Goal: Task Accomplishment & Management: Manage account settings

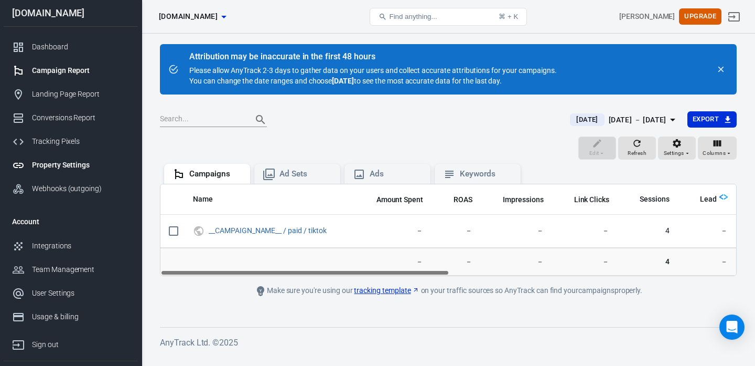
click at [49, 167] on div "Property Settings" at bounding box center [81, 164] width 98 height 11
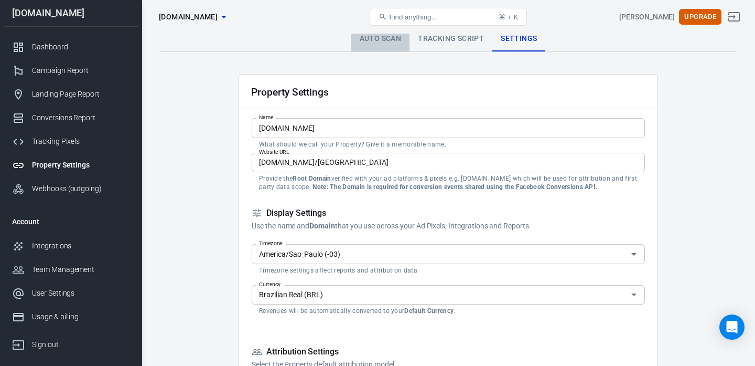
click at [377, 36] on link "Auto Scan" at bounding box center [380, 38] width 59 height 25
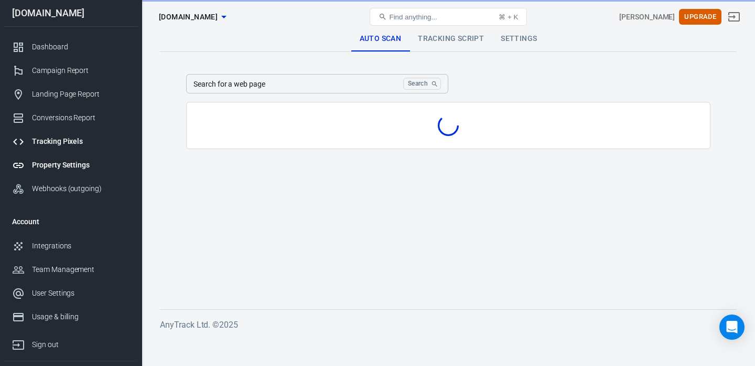
click at [57, 144] on div "Tracking Pixels" at bounding box center [81, 141] width 98 height 11
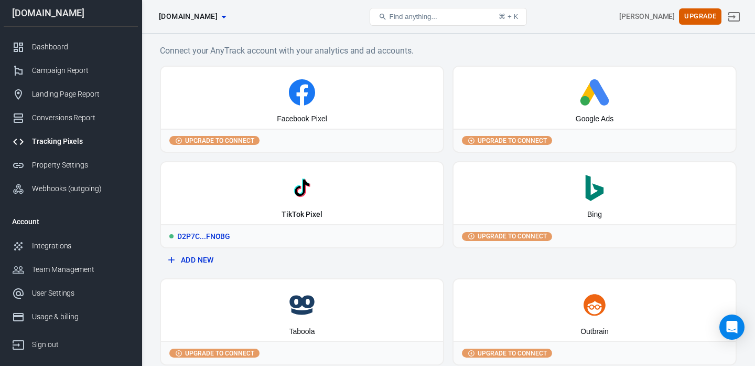
click at [281, 219] on div "TikTok Pixel" at bounding box center [302, 193] width 282 height 62
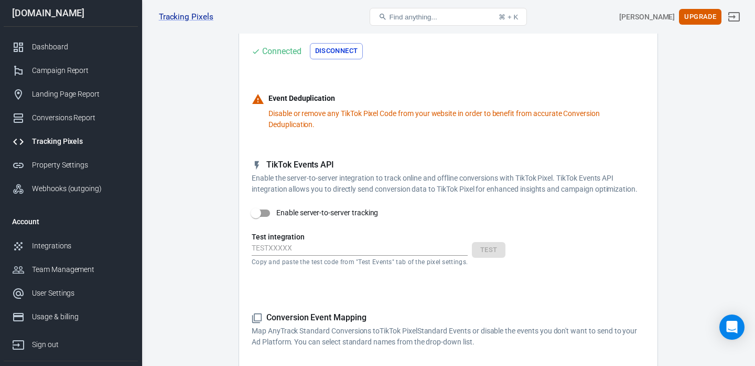
scroll to position [106, 0]
click at [270, 218] on input "Enable server-to-server tracking" at bounding box center [256, 215] width 60 height 20
checkbox input "false"
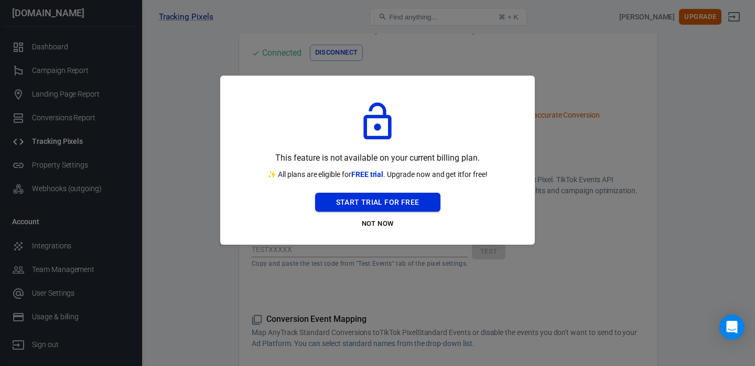
click at [385, 201] on button "Start Trial For Free" at bounding box center [377, 202] width 125 height 19
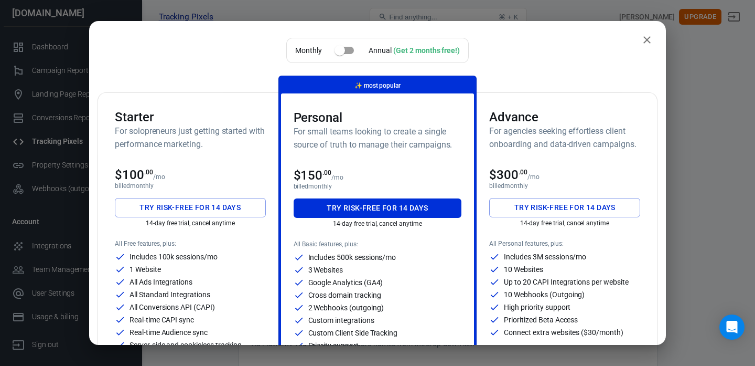
click at [146, 215] on button "Try risk-free for 14 days" at bounding box center [190, 207] width 151 height 19
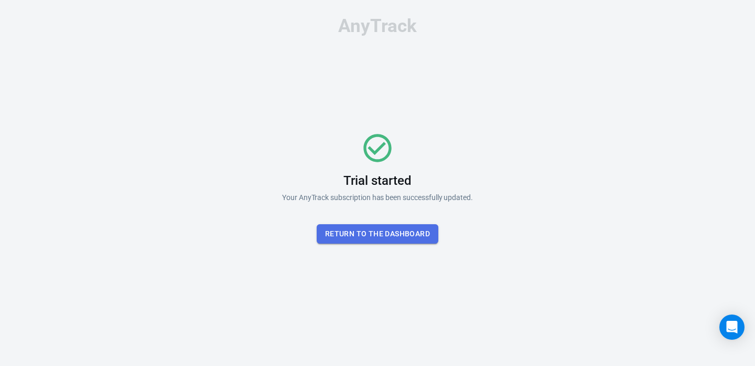
click at [386, 235] on button "Return To the dashboard" at bounding box center [378, 233] width 122 height 19
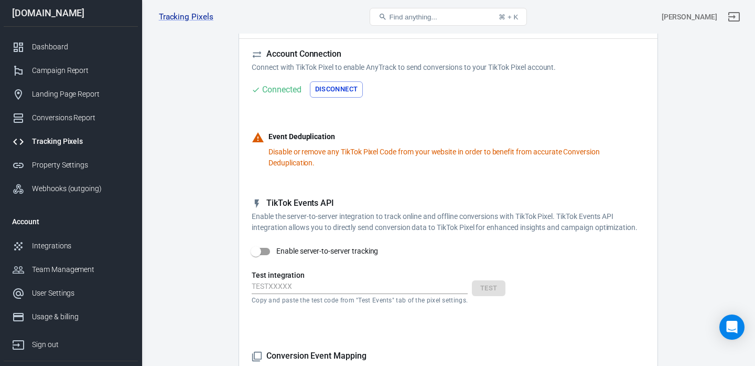
scroll to position [70, 0]
click at [266, 253] on input "Enable server-to-server tracking" at bounding box center [256, 250] width 60 height 20
checkbox input "true"
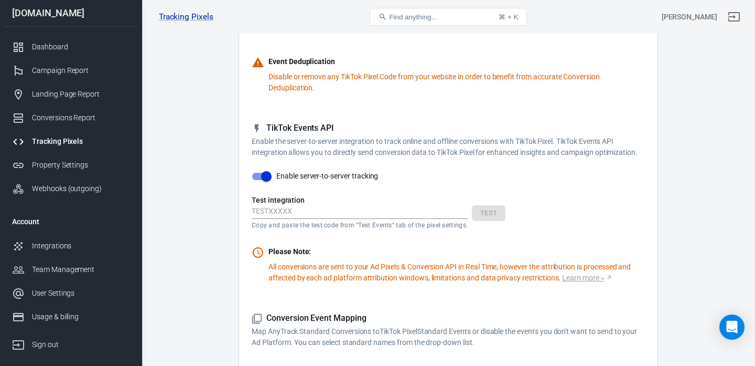
scroll to position [147, 0]
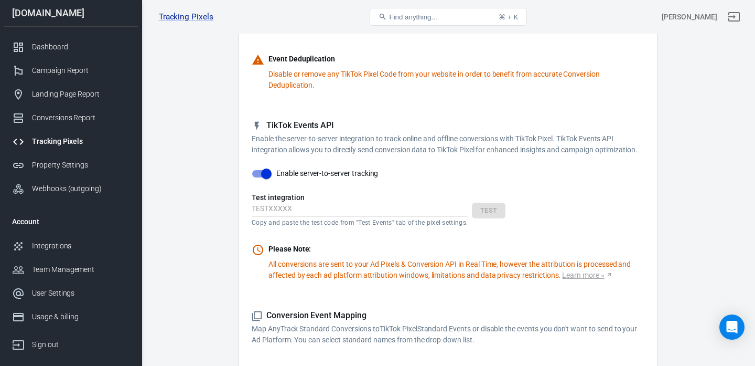
click at [336, 213] on input "text" at bounding box center [360, 209] width 216 height 14
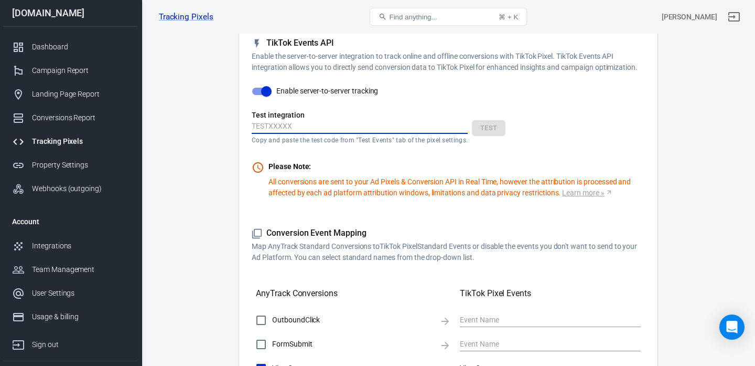
scroll to position [233, 0]
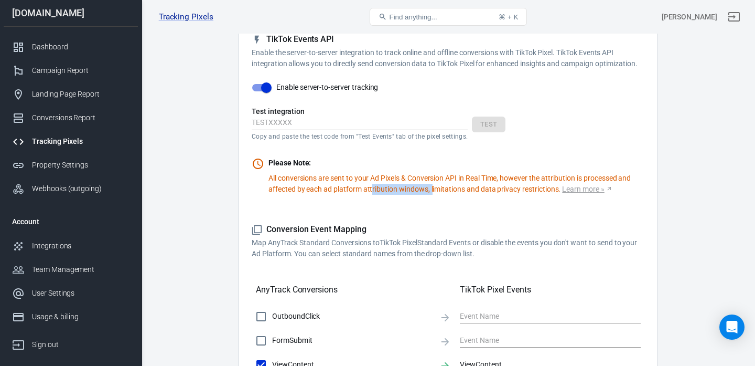
drag, startPoint x: 373, startPoint y: 185, endPoint x: 437, endPoint y: 188, distance: 64.1
click at [437, 188] on p "All conversions are sent to your Ad Pixels & Conversion API in Real Time, howev…" at bounding box center [457, 184] width 377 height 22
click at [470, 179] on p "All conversions are sent to your Ad Pixels & Conversion API in Real Time, howev…" at bounding box center [457, 184] width 377 height 22
drag, startPoint x: 478, startPoint y: 178, endPoint x: 505, endPoint y: 178, distance: 26.8
click at [504, 178] on p "All conversions are sent to your Ad Pixels & Conversion API in Real Time, howev…" at bounding box center [457, 184] width 377 height 22
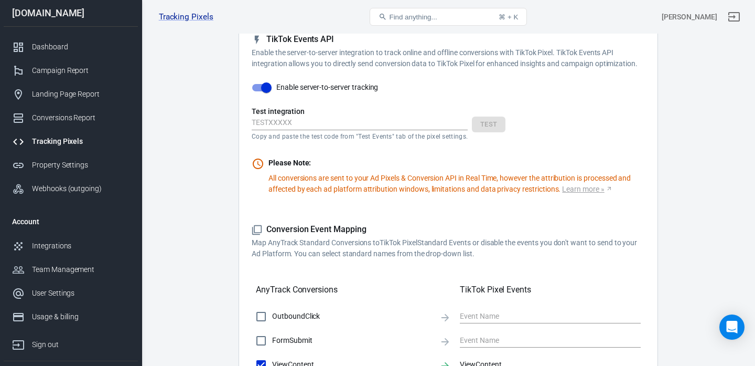
click at [403, 129] on input "text" at bounding box center [360, 123] width 216 height 14
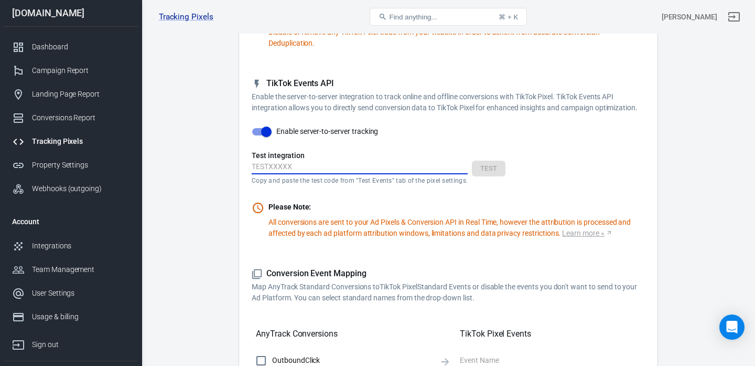
scroll to position [191, 0]
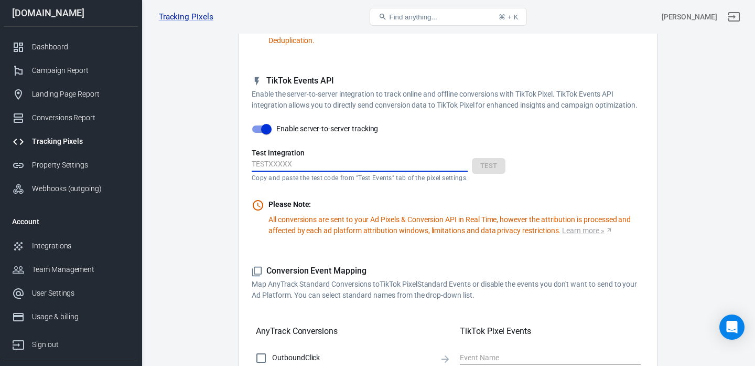
click at [423, 162] on input "text" at bounding box center [360, 165] width 216 height 14
click at [73, 189] on div "Webhooks (outgoing)" at bounding box center [81, 188] width 98 height 11
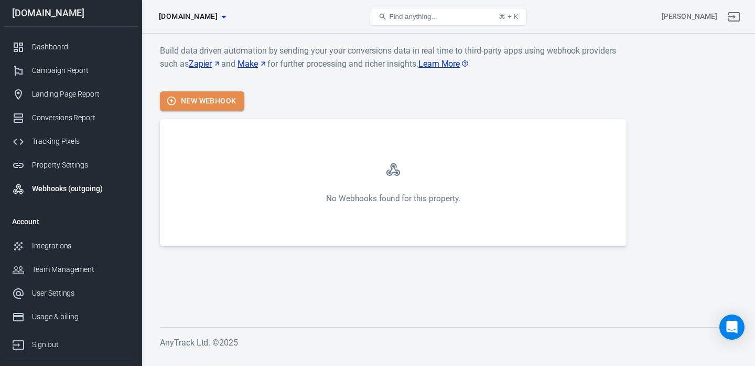
click at [207, 99] on button "New Webhook" at bounding box center [202, 100] width 84 height 19
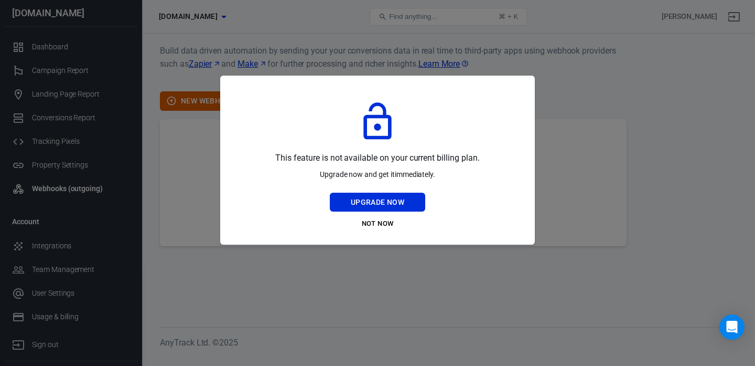
drag, startPoint x: 366, startPoint y: 200, endPoint x: 284, endPoint y: 259, distance: 100.3
click at [285, 258] on div "This feature is not available on your current billing plan. Upgrade now and get…" at bounding box center [377, 183] width 755 height 366
click at [367, 224] on button "Not Now" at bounding box center [377, 224] width 95 height 16
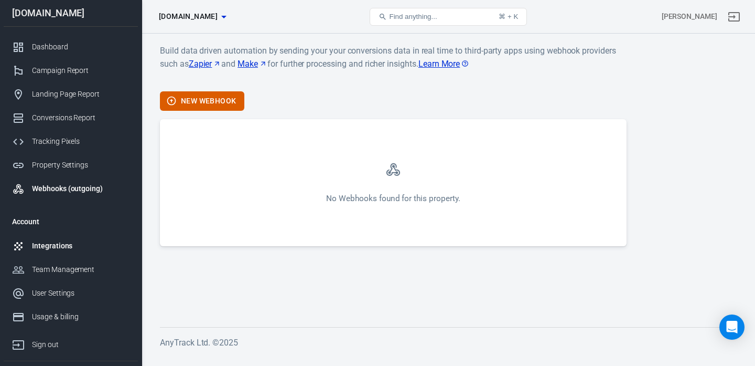
click at [63, 252] on link "Integrations" at bounding box center [71, 246] width 134 height 24
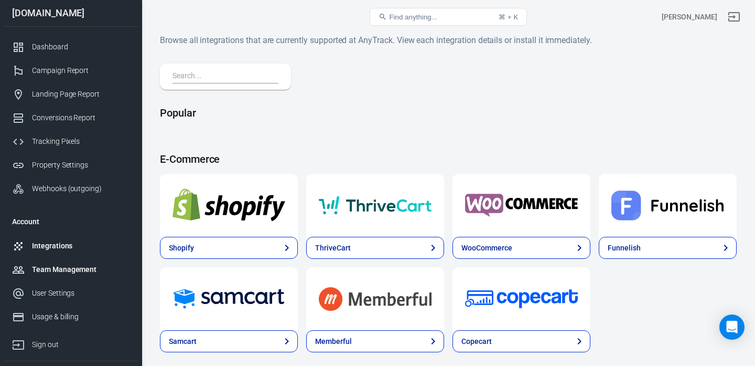
click at [48, 267] on div "Team Management" at bounding box center [81, 269] width 98 height 11
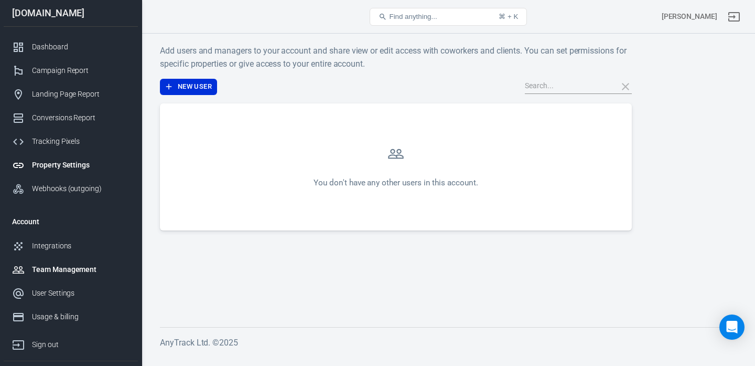
click at [58, 168] on div "Property Settings" at bounding box center [81, 164] width 98 height 11
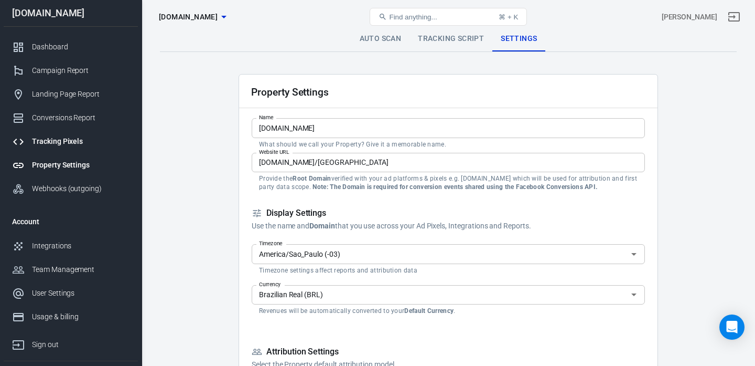
click at [67, 141] on div "Tracking Pixels" at bounding box center [81, 141] width 98 height 11
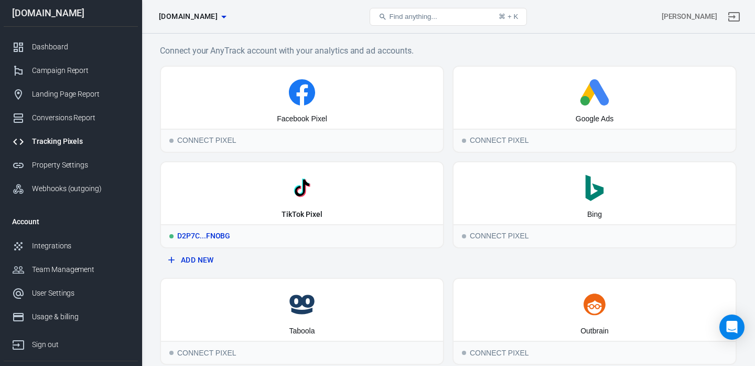
click at [274, 205] on div "TikTok Pixel" at bounding box center [302, 193] width 282 height 62
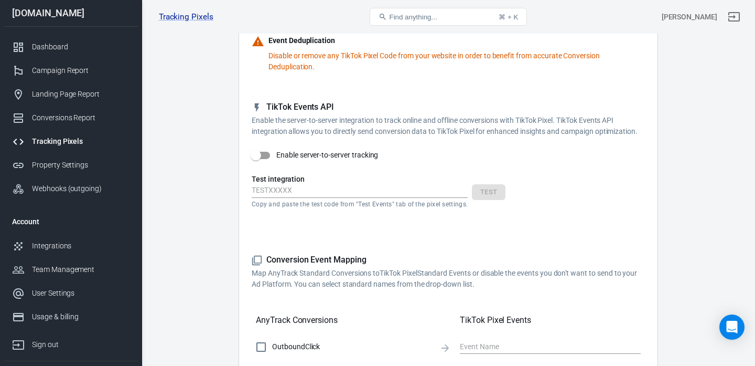
scroll to position [127, 0]
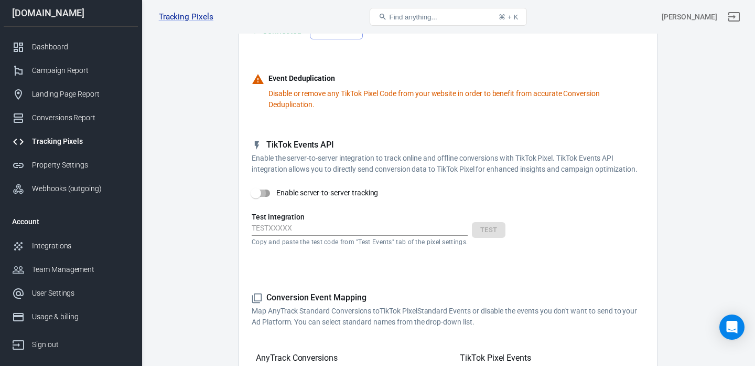
click at [264, 192] on input "Enable server-to-server tracking" at bounding box center [256, 193] width 60 height 20
checkbox input "true"
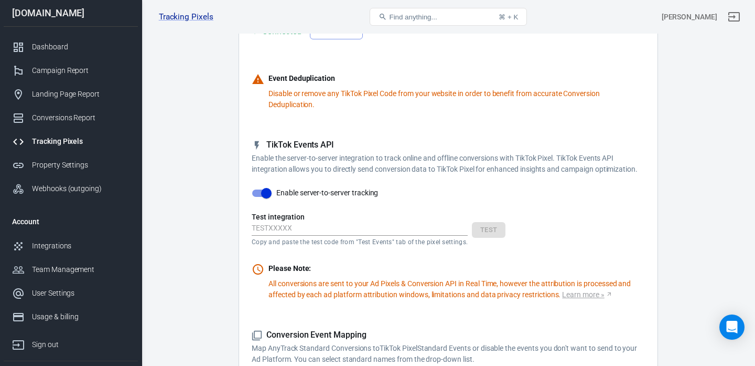
click at [301, 230] on input "text" at bounding box center [360, 229] width 216 height 14
click at [591, 301] on form "Account Connection Connect with TikTok Pixel to enable AnyTrack to send convers…" at bounding box center [448, 355] width 393 height 729
click at [591, 298] on link "Learn more »" at bounding box center [587, 294] width 50 height 11
click at [386, 224] on input "text" at bounding box center [360, 229] width 216 height 14
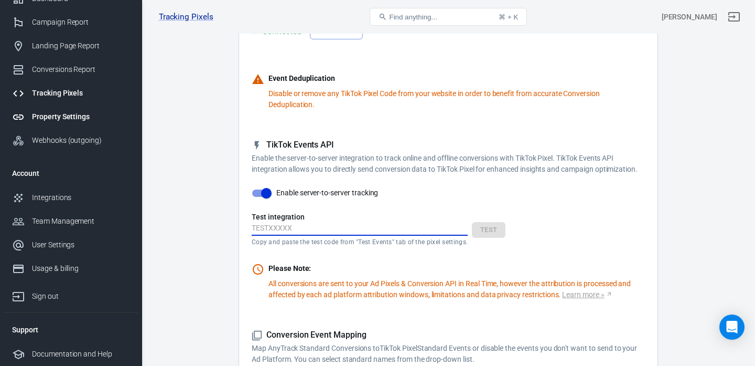
scroll to position [18, 0]
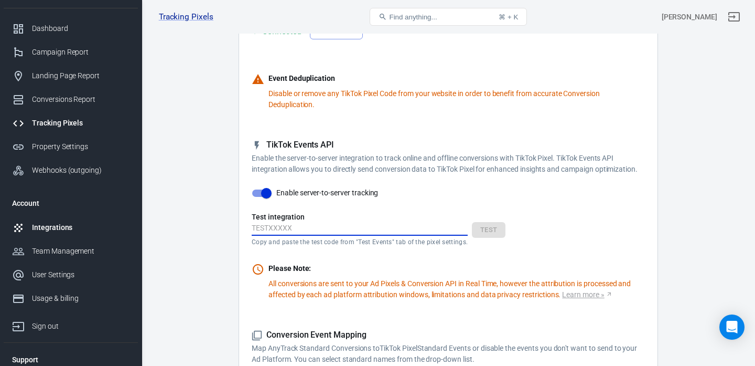
click at [40, 238] on link "Integrations" at bounding box center [71, 228] width 134 height 24
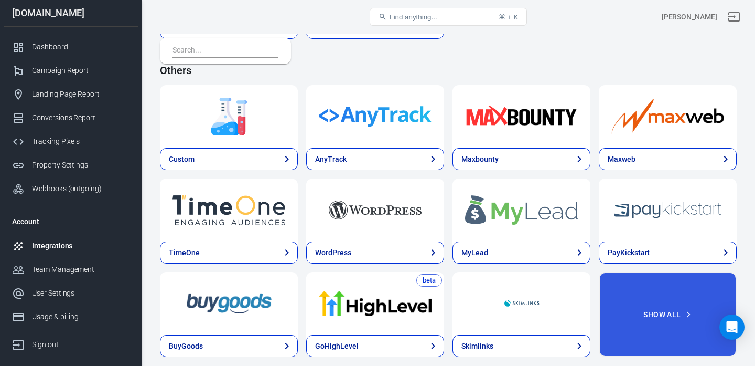
scroll to position [2166, 0]
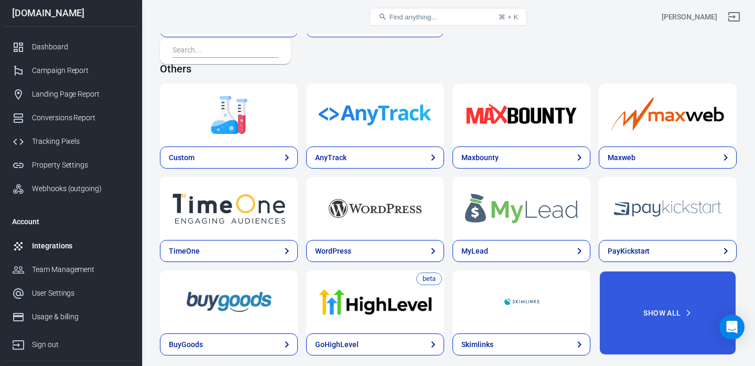
click at [380, 128] on img at bounding box center [375, 115] width 113 height 38
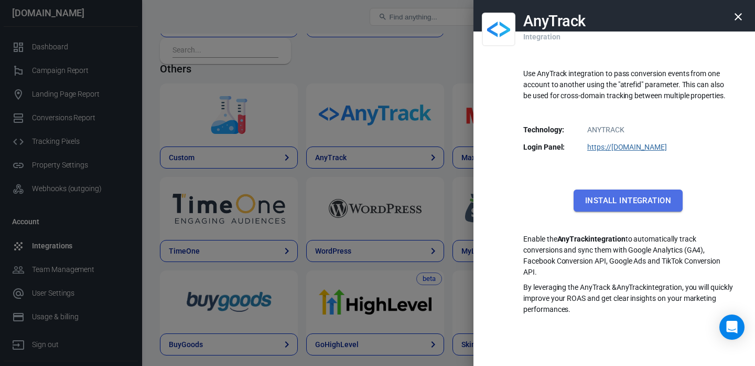
click at [582, 197] on button "Install Integration" at bounding box center [628, 200] width 109 height 22
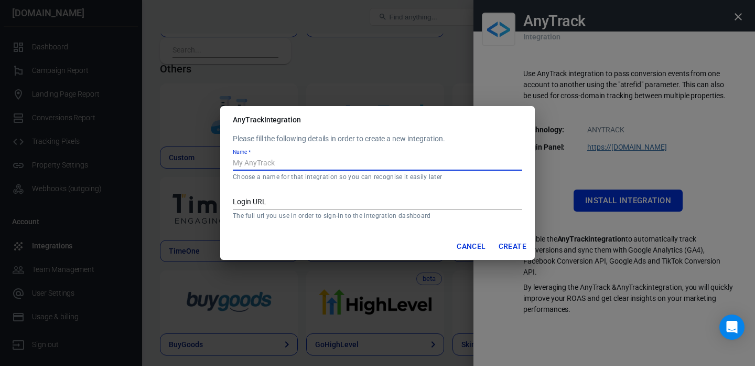
click at [374, 165] on input "Name   *" at bounding box center [378, 164] width 290 height 14
type input "TIKTOK"
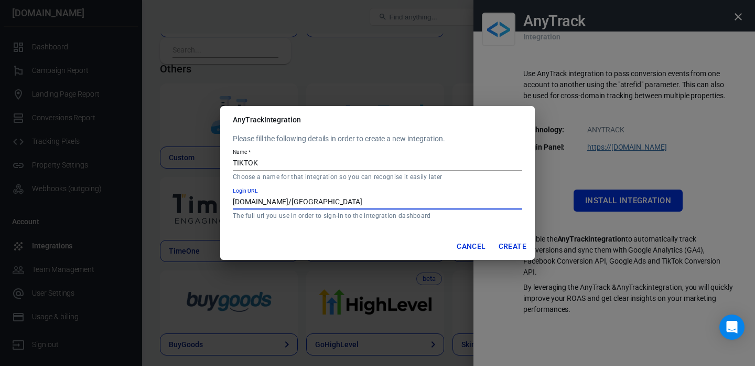
type input "[DOMAIN_NAME]/[GEOGRAPHIC_DATA]"
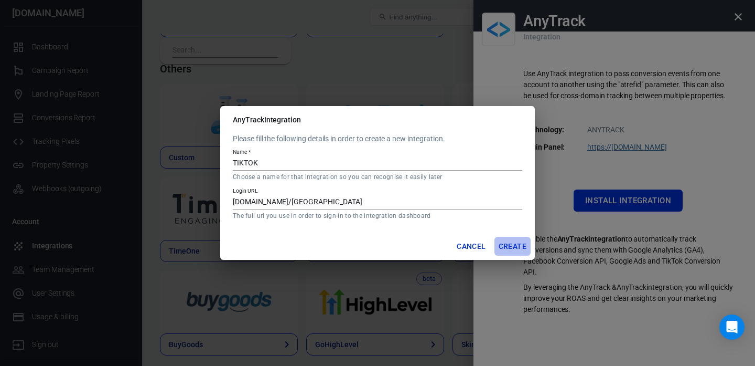
click at [510, 238] on button "Create" at bounding box center [513, 246] width 36 height 19
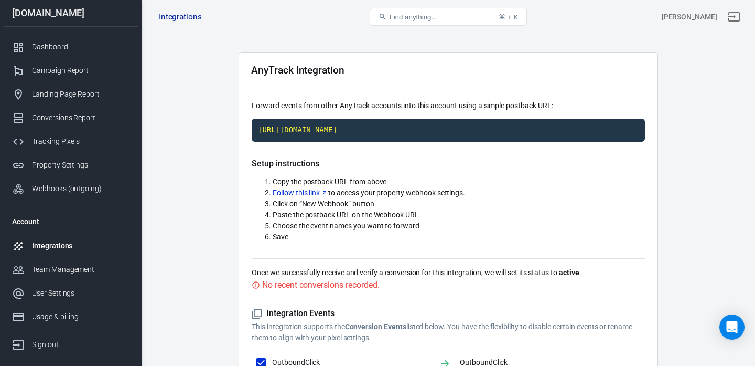
scroll to position [28, 0]
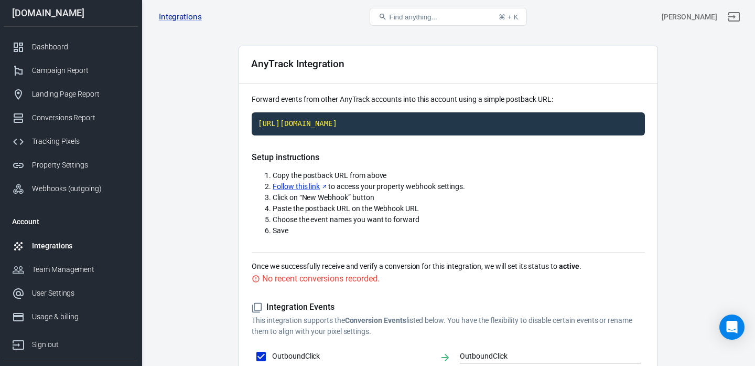
drag, startPoint x: 262, startPoint y: 101, endPoint x: 478, endPoint y: 99, distance: 216.1
click at [478, 100] on p "Forward events from other AnyTrack accounts into this account using a simple po…" at bounding box center [448, 99] width 393 height 11
click at [279, 186] on link "Follow this link" at bounding box center [301, 186] width 56 height 11
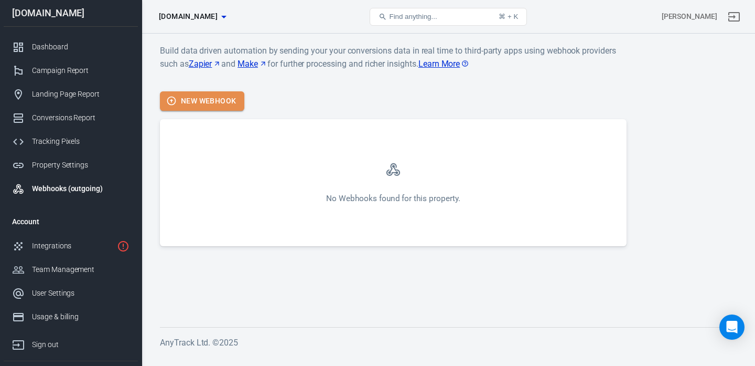
click at [216, 104] on button "New Webhook" at bounding box center [202, 100] width 84 height 19
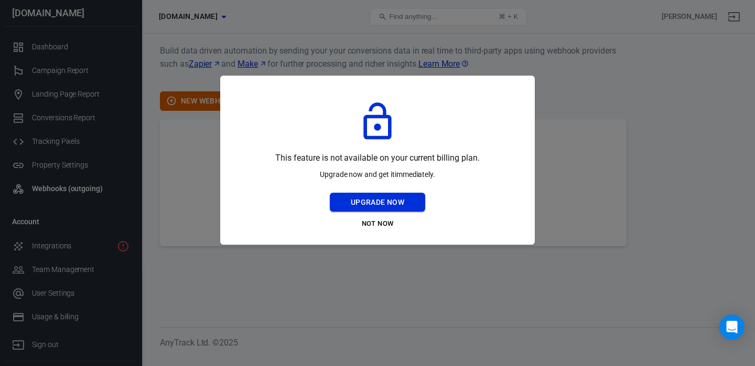
click at [366, 202] on button "Upgrade Now" at bounding box center [377, 202] width 95 height 19
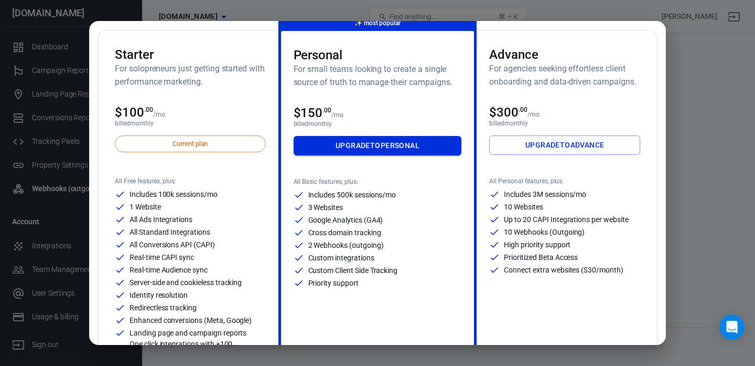
scroll to position [65, 0]
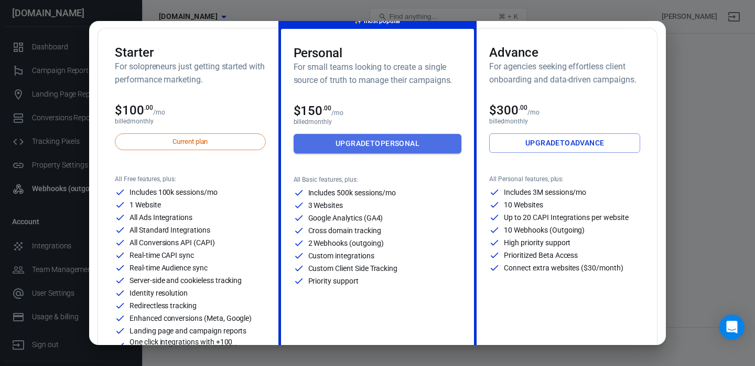
click at [387, 147] on link "Upgrade to Personal" at bounding box center [378, 143] width 168 height 19
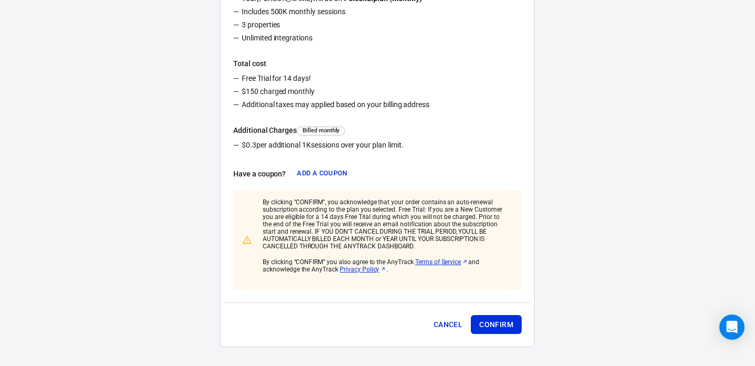
scroll to position [215, 0]
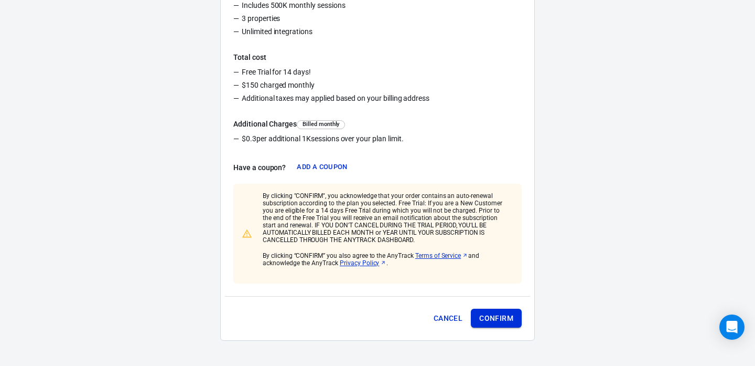
click at [497, 321] on button "Confirm" at bounding box center [496, 317] width 51 height 19
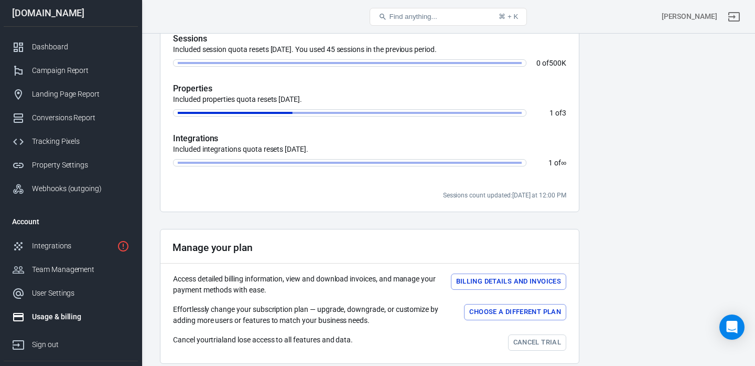
scroll to position [367, 0]
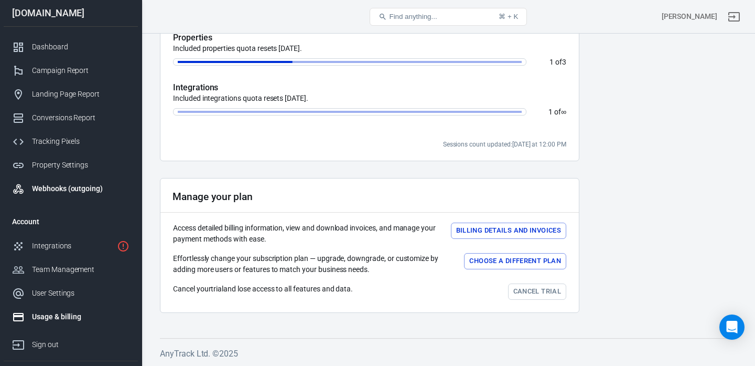
click at [72, 183] on div "Webhooks (outgoing)" at bounding box center [81, 188] width 98 height 11
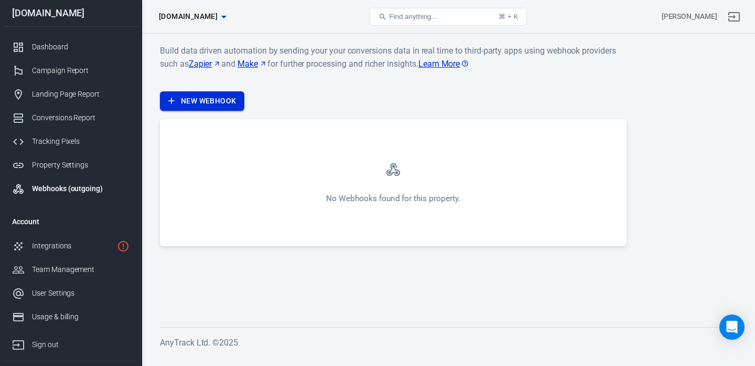
click at [199, 98] on link "New Webhook" at bounding box center [202, 100] width 84 height 19
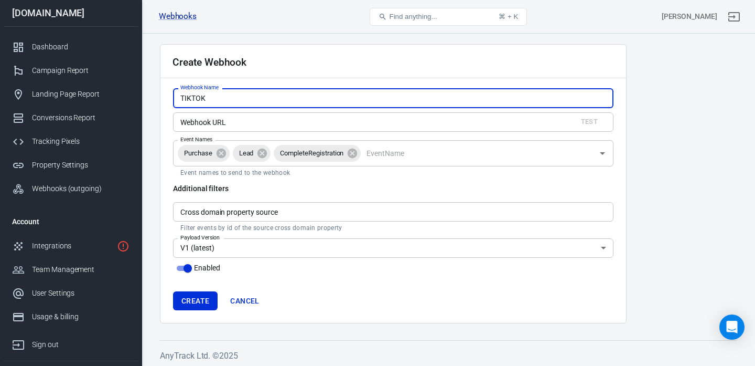
type input "TIKTOK"
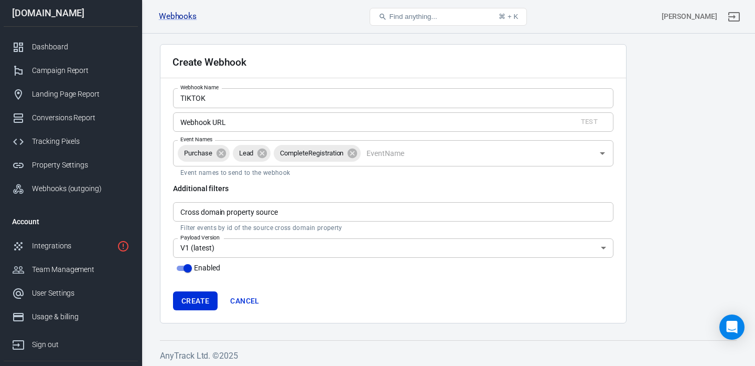
click at [668, 220] on main "Create Webhook Webhook Name TIKTOK Webhook Name Webhook URL Test Webhook URL Ev…" at bounding box center [448, 183] width 577 height 279
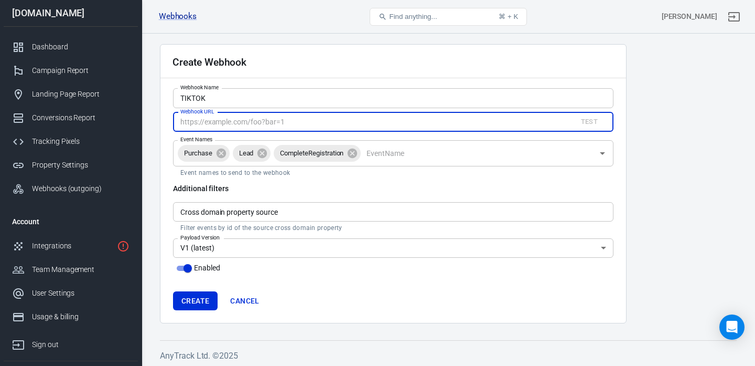
click at [427, 123] on input "Webhook URL" at bounding box center [370, 121] width 395 height 19
paste input "1376c785ba2820be1adc0ab1dab7d6cb05608808"
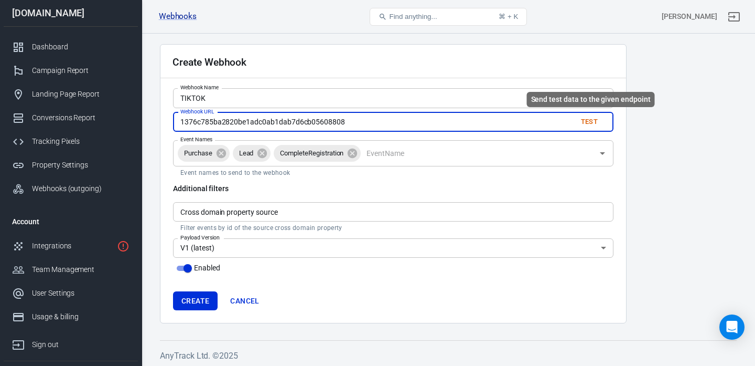
type input "1376c785ba2820be1adc0ab1dab7d6cb05608808"
click at [593, 122] on button "Test" at bounding box center [590, 122] width 34 height 16
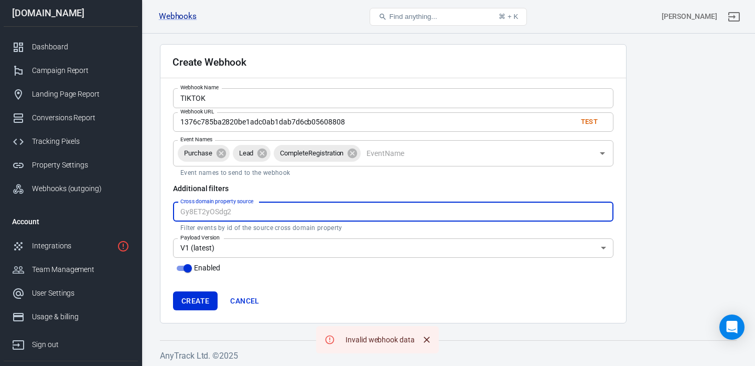
click at [373, 210] on input "Cross domain property source" at bounding box center [393, 211] width 441 height 19
click at [372, 192] on h6 "Additional filters" at bounding box center [393, 188] width 441 height 10
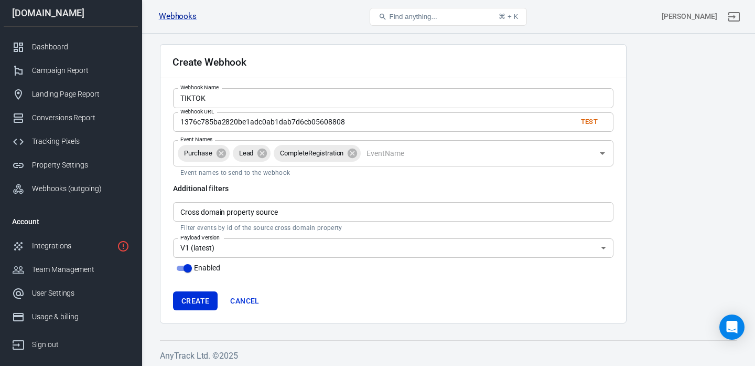
click at [351, 251] on body "Webhooks Create Webhook Find anything... ⌘ + K Allan bioslim.site Dashboard Cam…" at bounding box center [377, 201] width 755 height 335
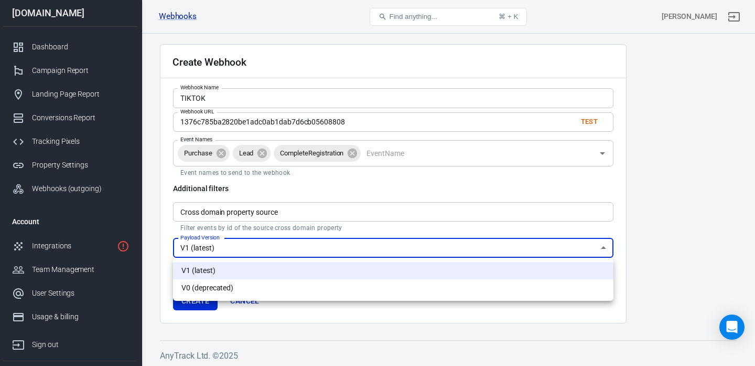
click at [351, 251] on div at bounding box center [377, 183] width 755 height 366
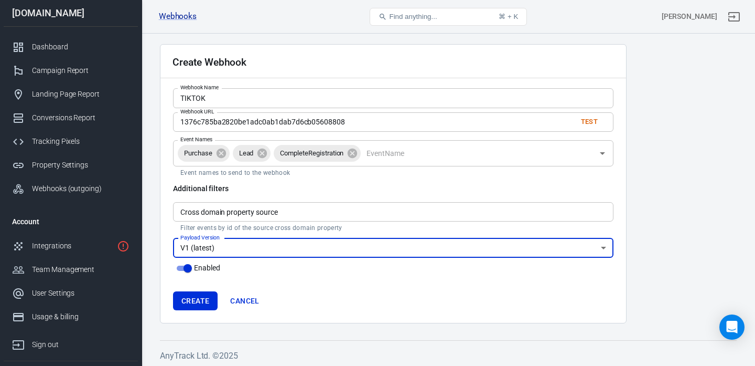
click at [348, 129] on input "1376c785ba2820be1adc0ab1dab7d6cb05608808" at bounding box center [370, 121] width 395 height 19
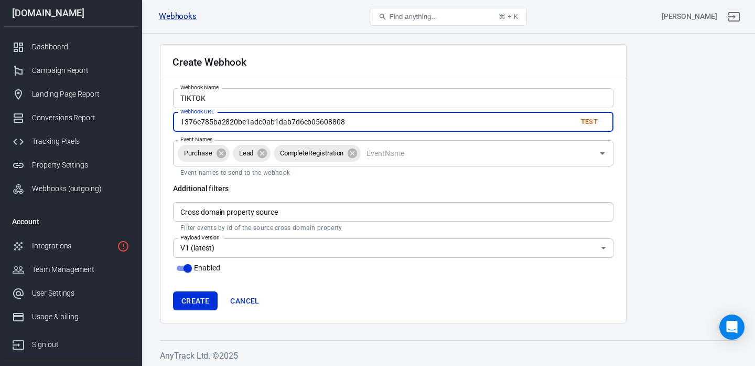
click at [348, 129] on input "1376c785ba2820be1adc0ab1dab7d6cb05608808" at bounding box center [370, 121] width 395 height 19
click at [57, 142] on div "Tracking Pixels" at bounding box center [81, 141] width 98 height 11
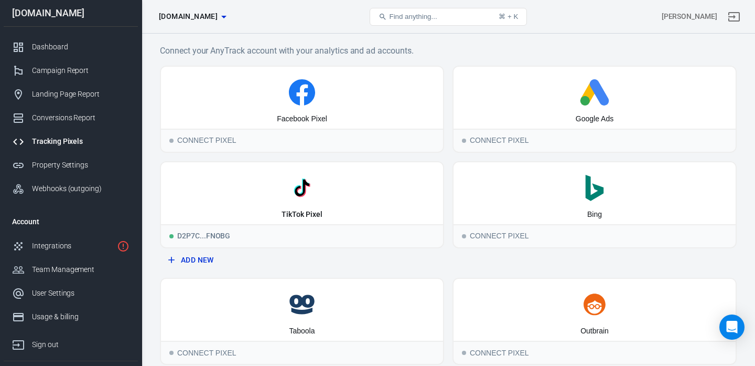
click at [189, 260] on button "Add New" at bounding box center [302, 259] width 276 height 19
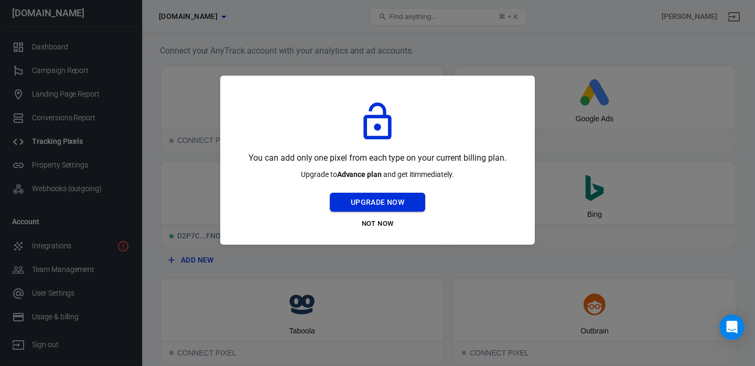
click at [357, 204] on button "Upgrade Now" at bounding box center [377, 202] width 95 height 19
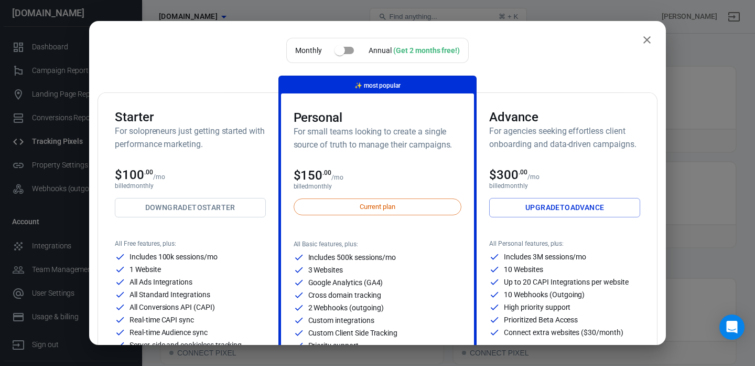
click at [643, 36] on icon "close" at bounding box center [647, 40] width 13 height 13
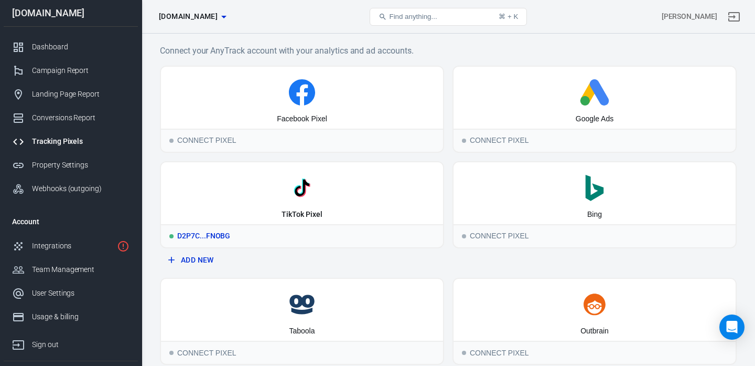
click at [249, 205] on div "TikTok Pixel" at bounding box center [302, 193] width 282 height 62
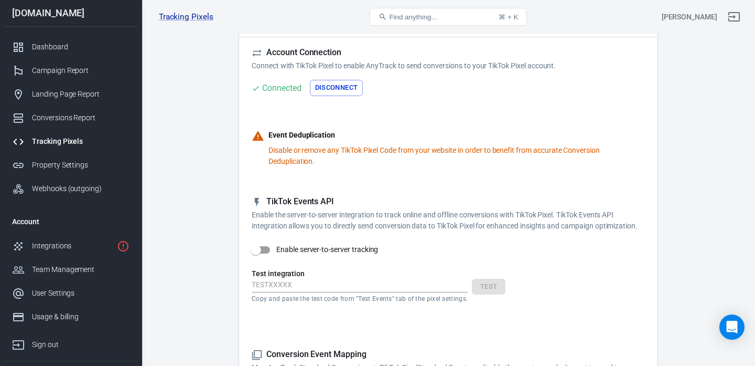
scroll to position [72, 0]
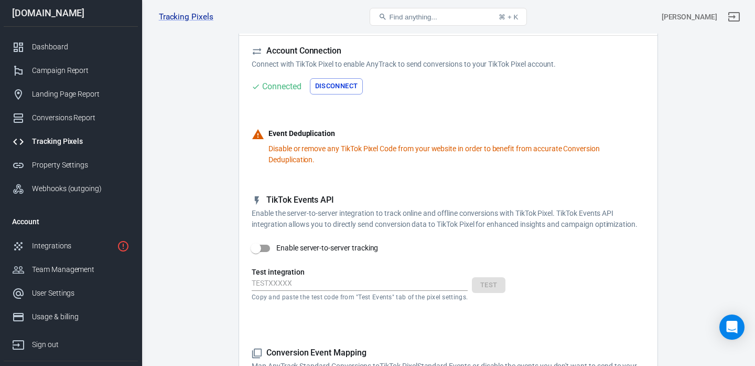
click at [263, 245] on input "Enable server-to-server tracking" at bounding box center [256, 248] width 60 height 20
checkbox input "true"
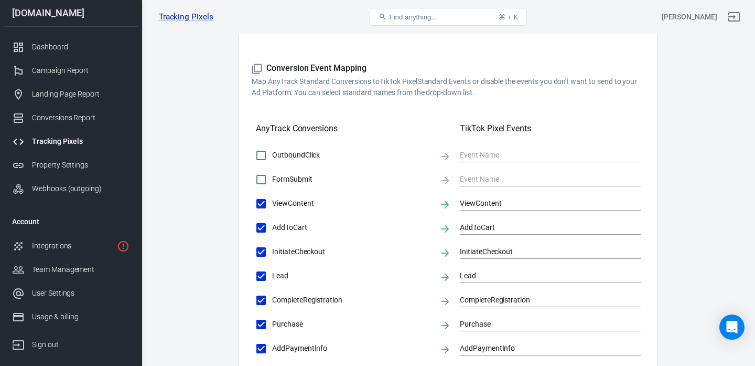
scroll to position [588, 0]
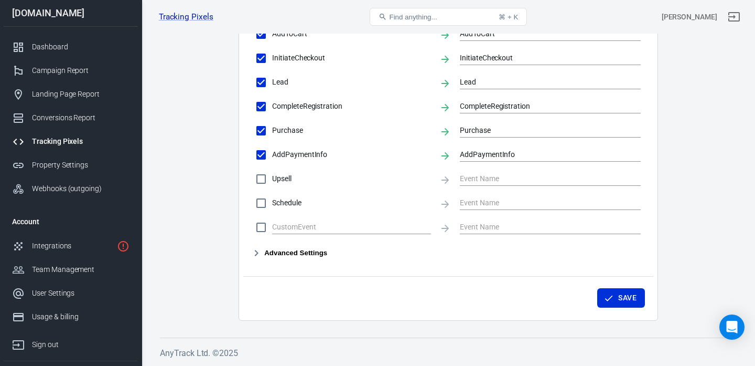
click at [287, 254] on button "Advanced Settings" at bounding box center [290, 253] width 76 height 13
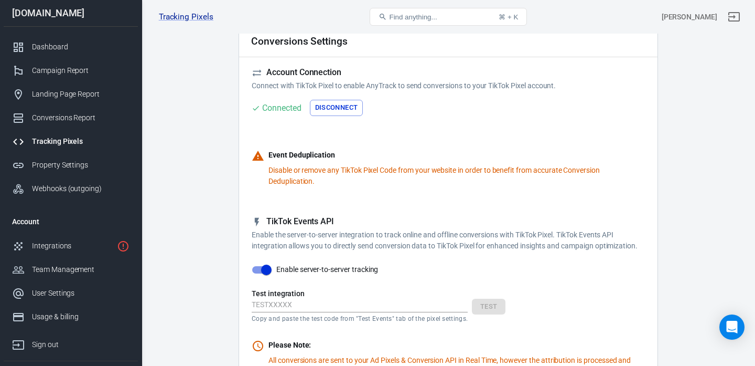
scroll to position [0, 0]
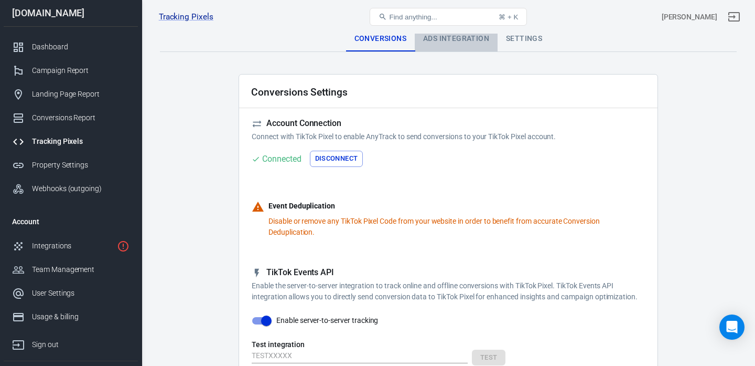
click at [434, 43] on div "Ads Integration" at bounding box center [456, 38] width 83 height 25
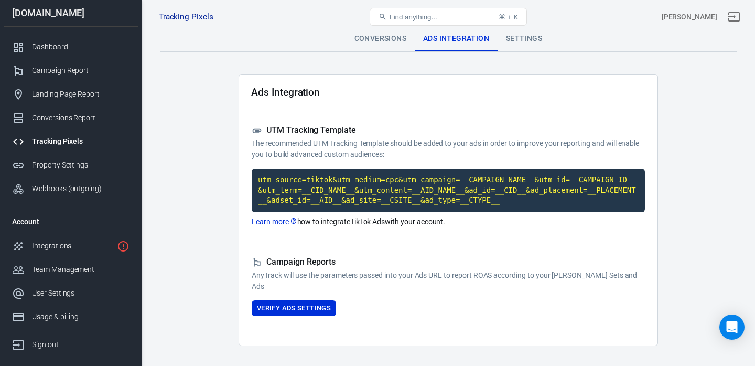
click at [521, 45] on div "Settings" at bounding box center [524, 38] width 53 height 25
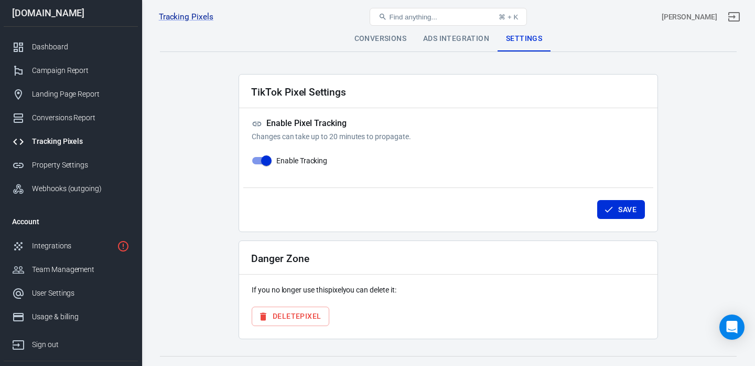
click at [388, 34] on div "Tracking Pixels BioSlim - Austen D2P7CA3C77U8AD2FNOBG, bioslim.site Find anythi…" at bounding box center [377, 209] width 755 height 350
click at [394, 46] on div "Conversions" at bounding box center [380, 38] width 69 height 25
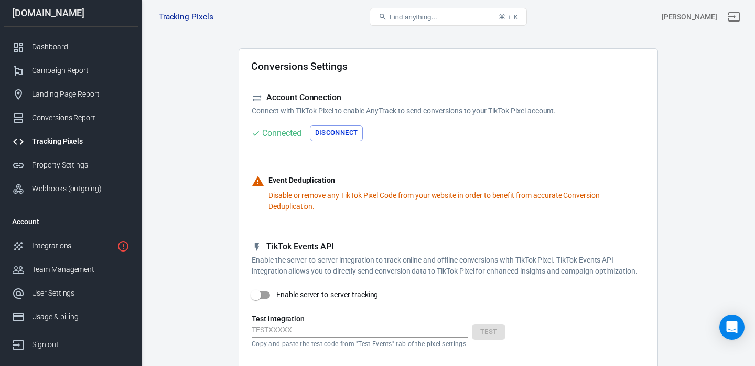
scroll to position [28, 0]
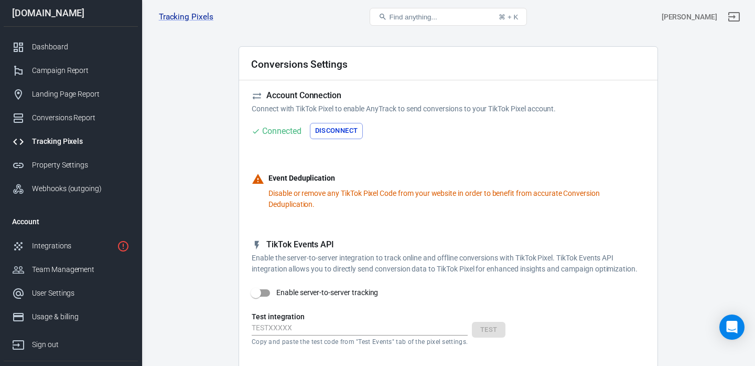
click at [317, 312] on h6 "Test integration" at bounding box center [448, 316] width 393 height 10
click at [317, 322] on input "text" at bounding box center [360, 329] width 216 height 14
click at [268, 294] on input "Enable server-to-server tracking" at bounding box center [256, 293] width 60 height 20
checkbox input "true"
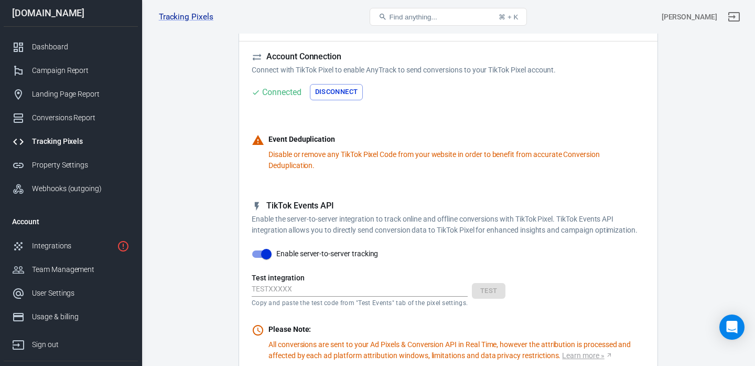
click at [312, 279] on h6 "Test integration" at bounding box center [448, 277] width 393 height 10
click at [312, 296] on input "text" at bounding box center [360, 290] width 216 height 14
click at [308, 296] on input "text" at bounding box center [360, 290] width 216 height 14
paste input "1376c785ba2820be1adc0ab1dab7d6cb05608808"
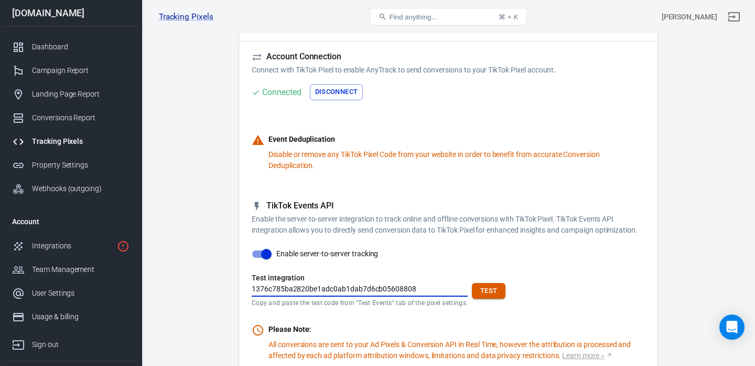
type input "1376c785ba2820be1adc0ab1dab7d6cb05608808"
click at [491, 294] on button "Test" at bounding box center [489, 291] width 34 height 16
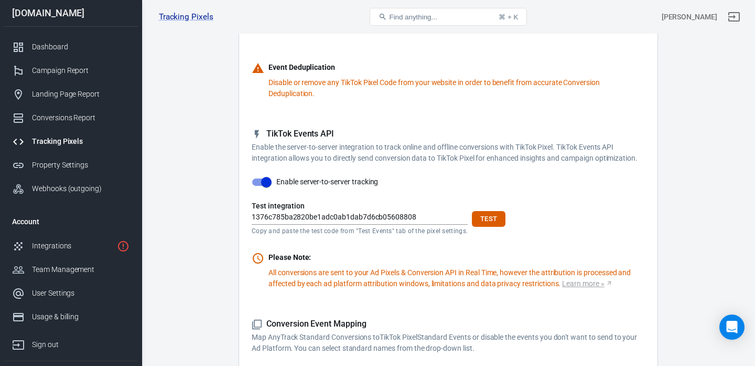
scroll to position [142, 0]
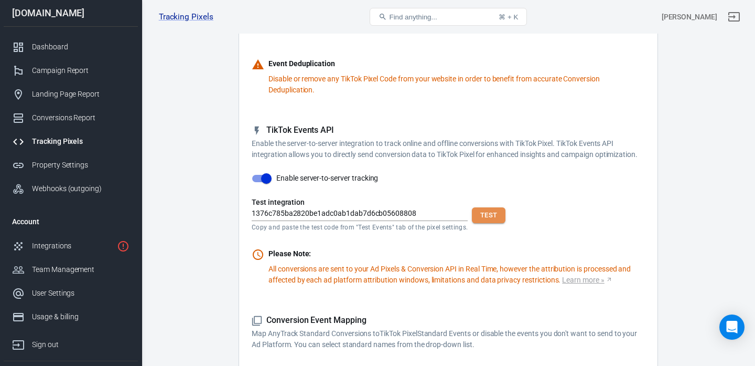
click at [482, 211] on button "Test" at bounding box center [489, 215] width 34 height 16
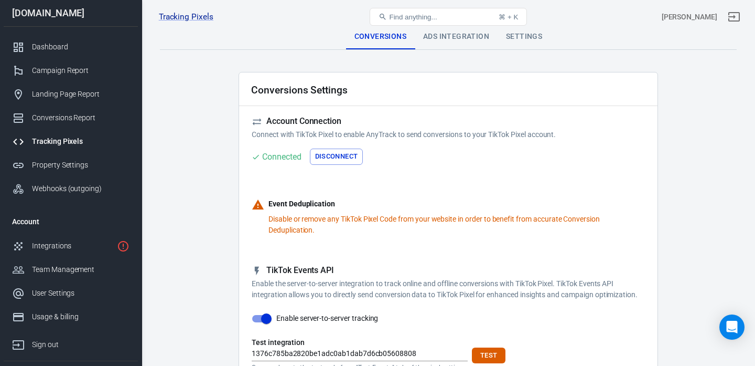
scroll to position [0, 0]
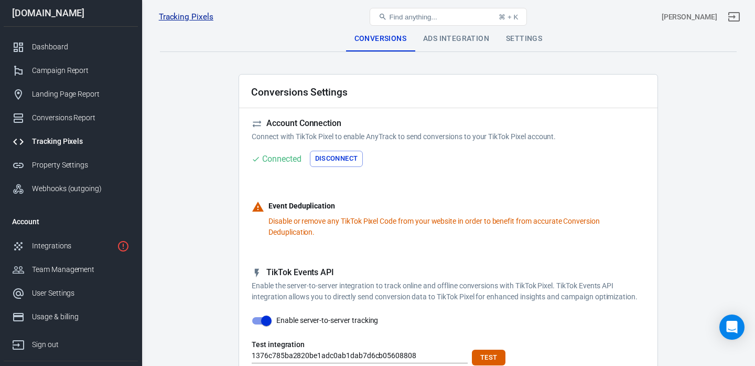
click at [180, 18] on link "Tracking Pixels" at bounding box center [186, 17] width 55 height 11
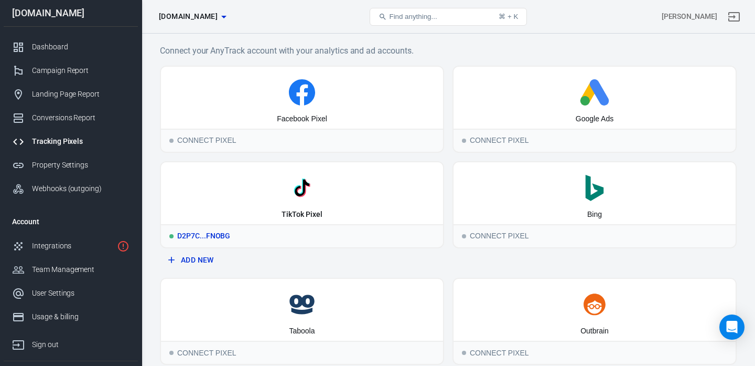
click at [312, 213] on div "TikTok Pixel" at bounding box center [302, 214] width 40 height 10
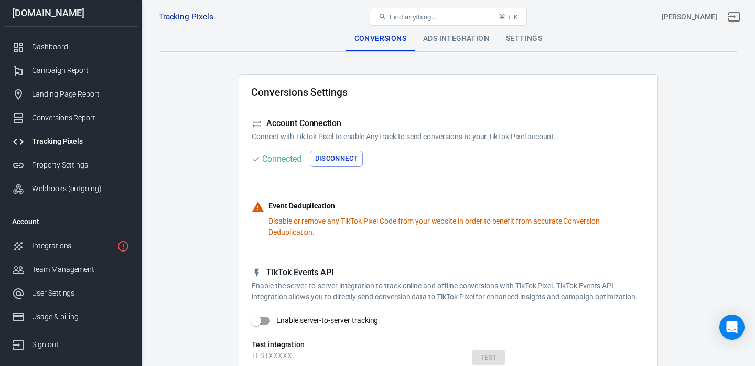
click at [340, 160] on button "Disconnect" at bounding box center [337, 159] width 54 height 16
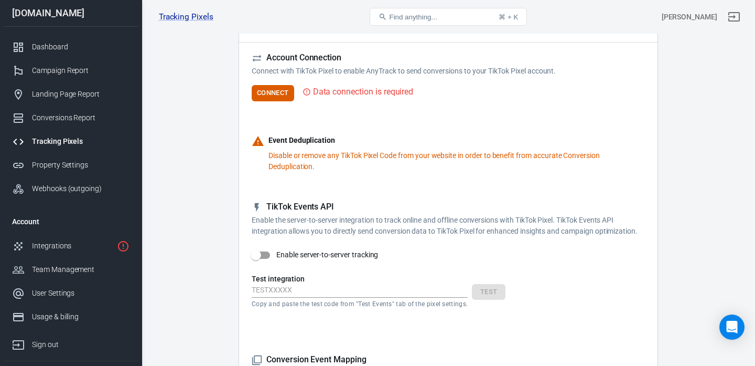
scroll to position [67, 0]
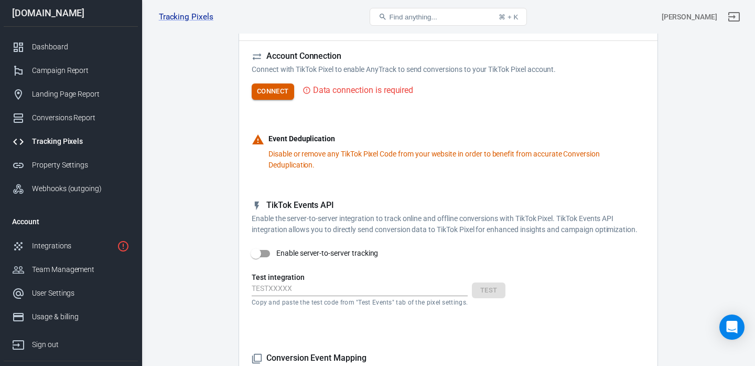
click at [273, 98] on button "Connect" at bounding box center [273, 91] width 42 height 16
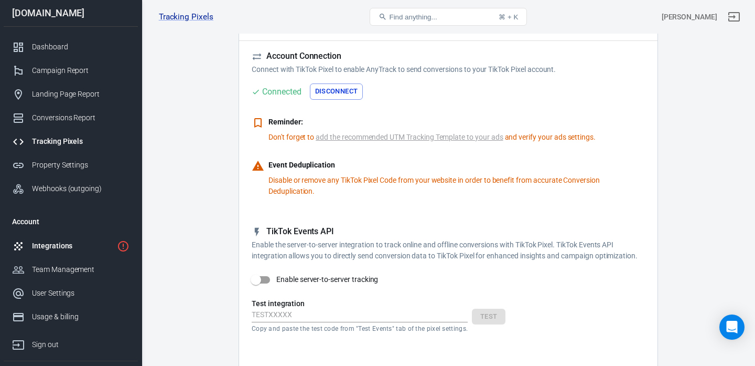
click at [88, 248] on div "Integrations" at bounding box center [72, 245] width 81 height 11
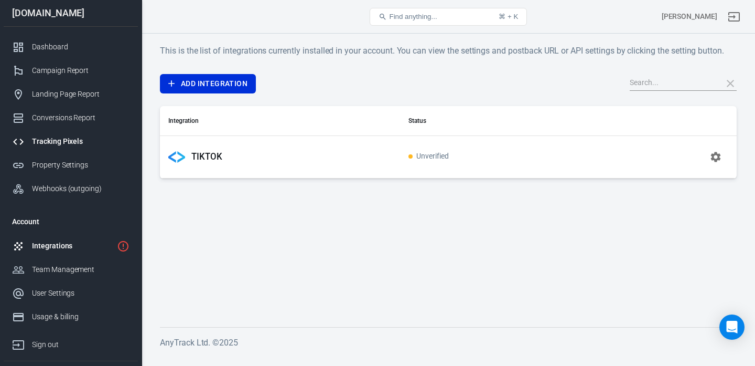
click at [54, 147] on link "Tracking Pixels" at bounding box center [71, 142] width 134 height 24
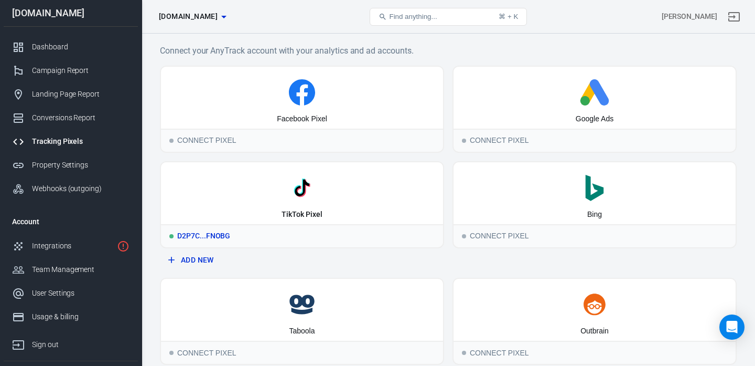
click at [342, 203] on div "TikTok Pixel" at bounding box center [302, 193] width 282 height 62
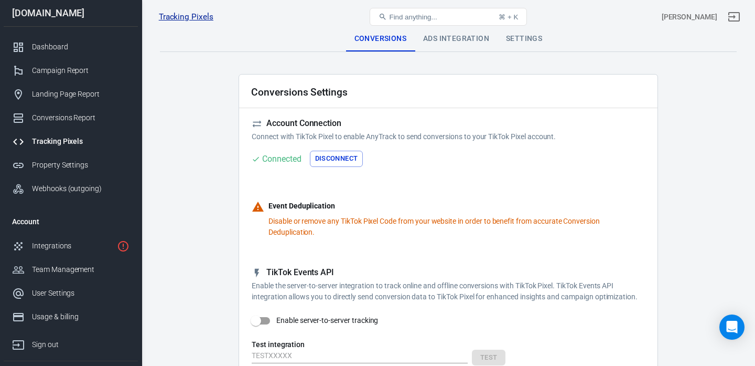
click at [169, 12] on link "Tracking Pixels" at bounding box center [186, 17] width 55 height 11
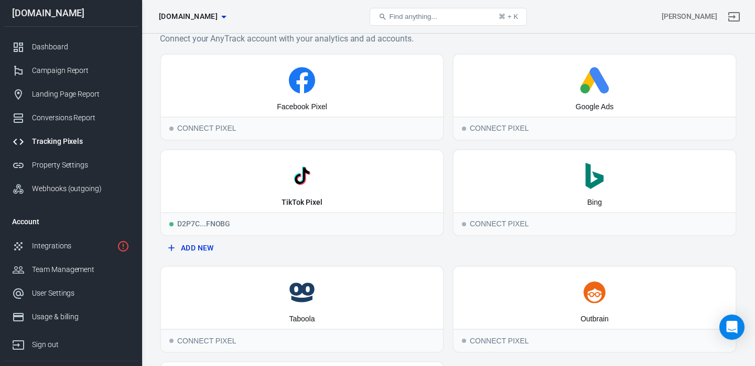
scroll to position [8, 0]
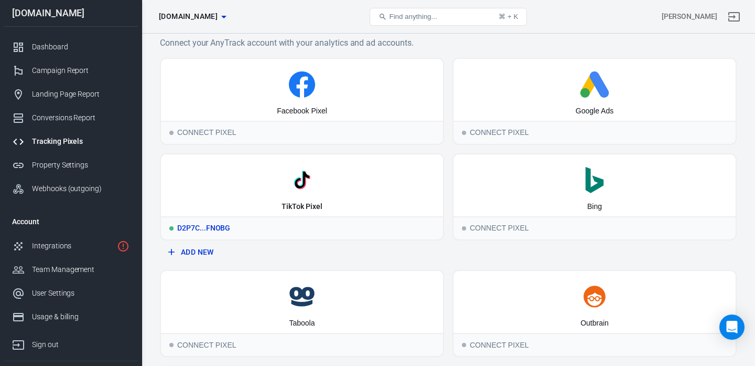
click at [306, 193] on icon at bounding box center [302, 180] width 26 height 26
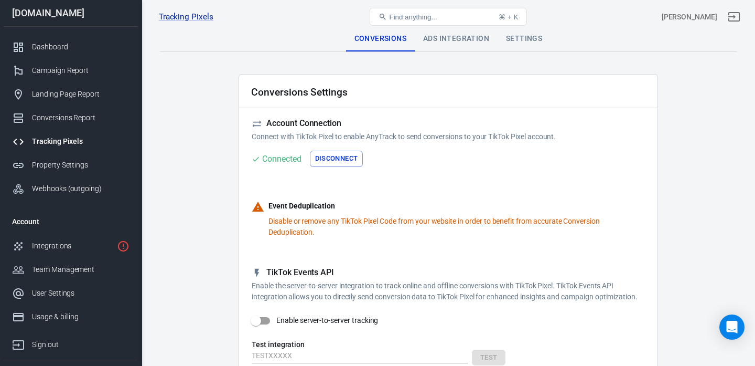
click at [448, 37] on div "Ads Integration" at bounding box center [456, 38] width 83 height 25
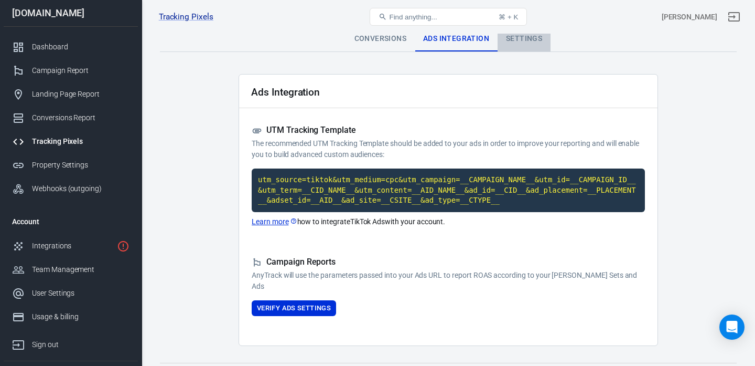
click at [536, 41] on div "Settings" at bounding box center [524, 38] width 53 height 25
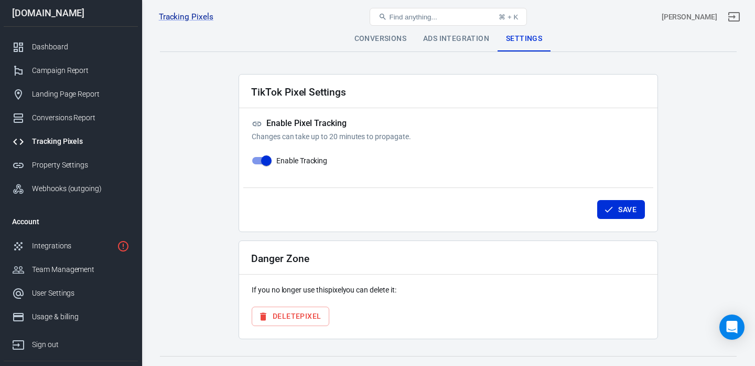
click at [363, 39] on div "Conversions" at bounding box center [380, 38] width 69 height 25
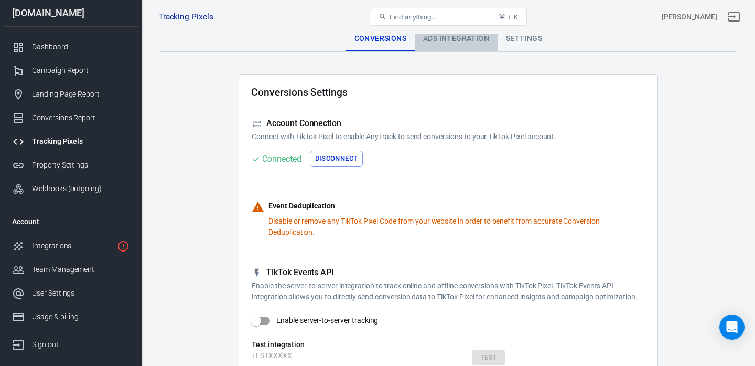
click at [442, 37] on div "Ads Integration" at bounding box center [456, 38] width 83 height 25
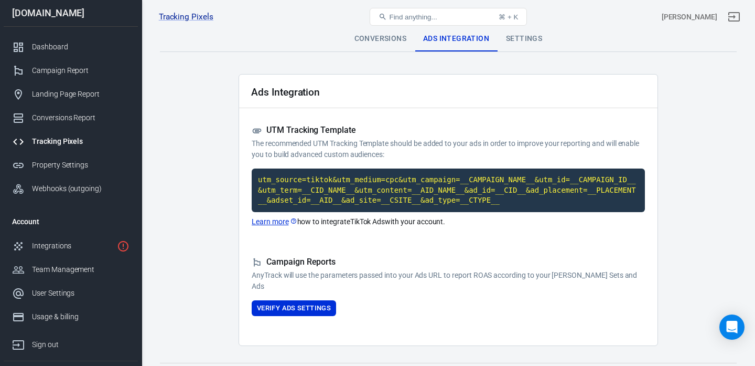
click at [59, 142] on div "Tracking Pixels" at bounding box center [81, 141] width 98 height 11
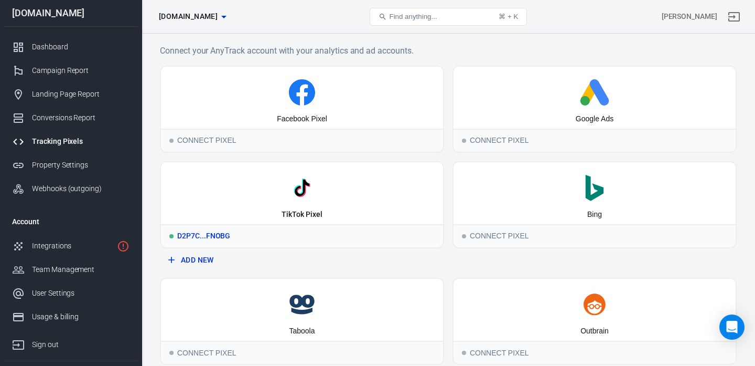
click at [273, 198] on icon at bounding box center [302, 188] width 274 height 26
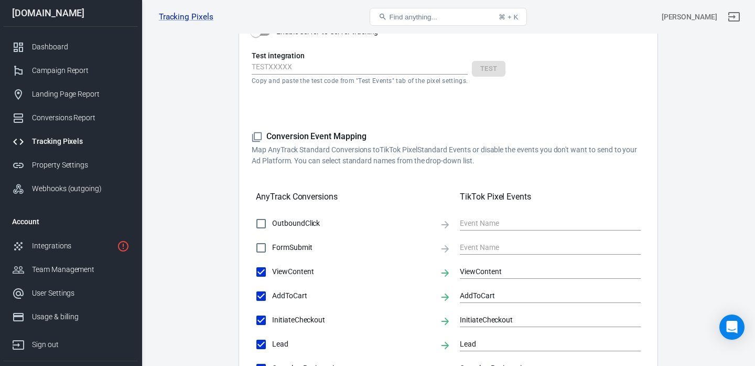
scroll to position [290, 0]
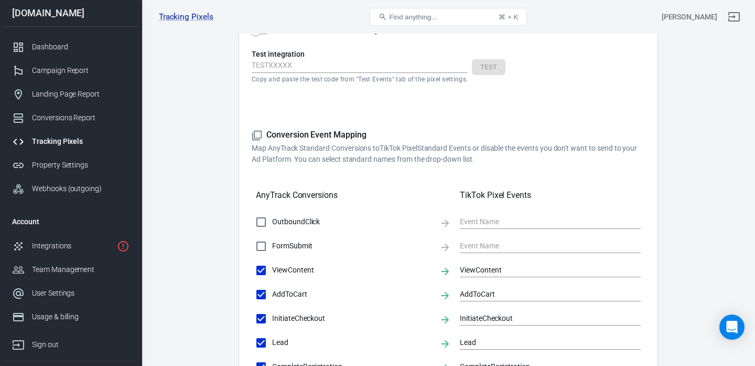
click at [253, 223] on input "OutboundClick" at bounding box center [261, 222] width 22 height 22
checkbox input "true"
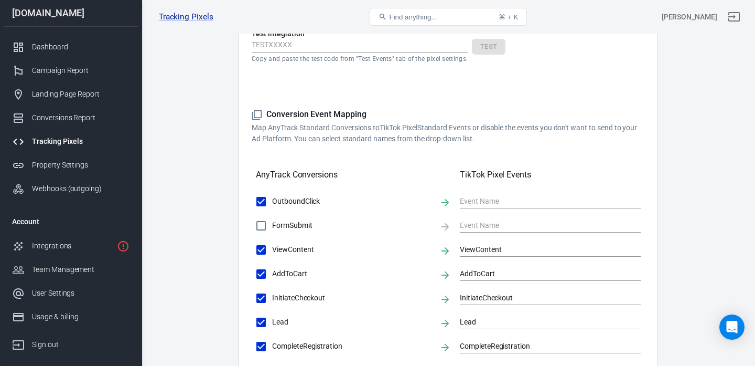
scroll to position [314, 0]
